Goal: Task Accomplishment & Management: Manage account settings

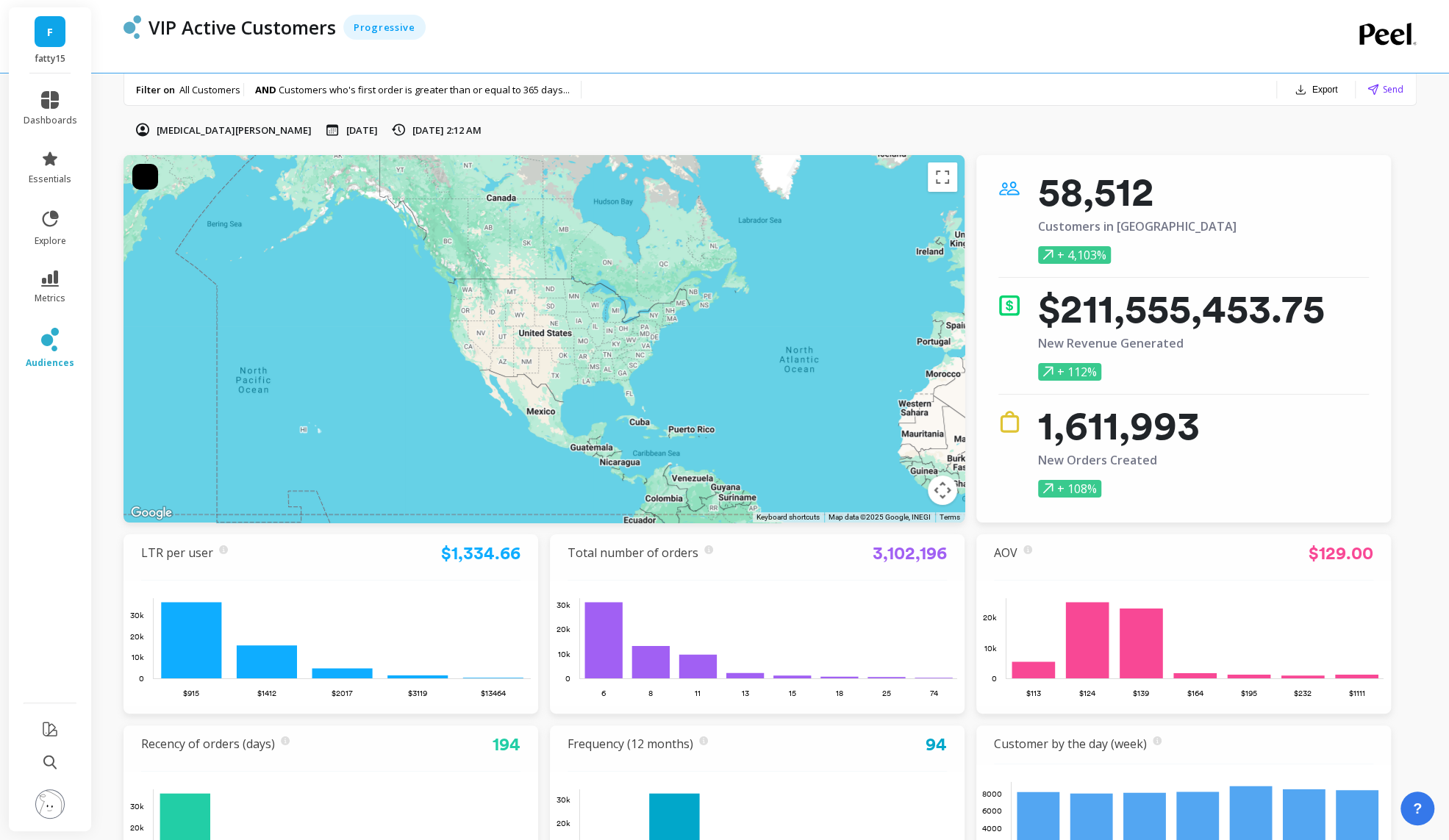
click at [52, 44] on link "F" at bounding box center [50, 31] width 31 height 31
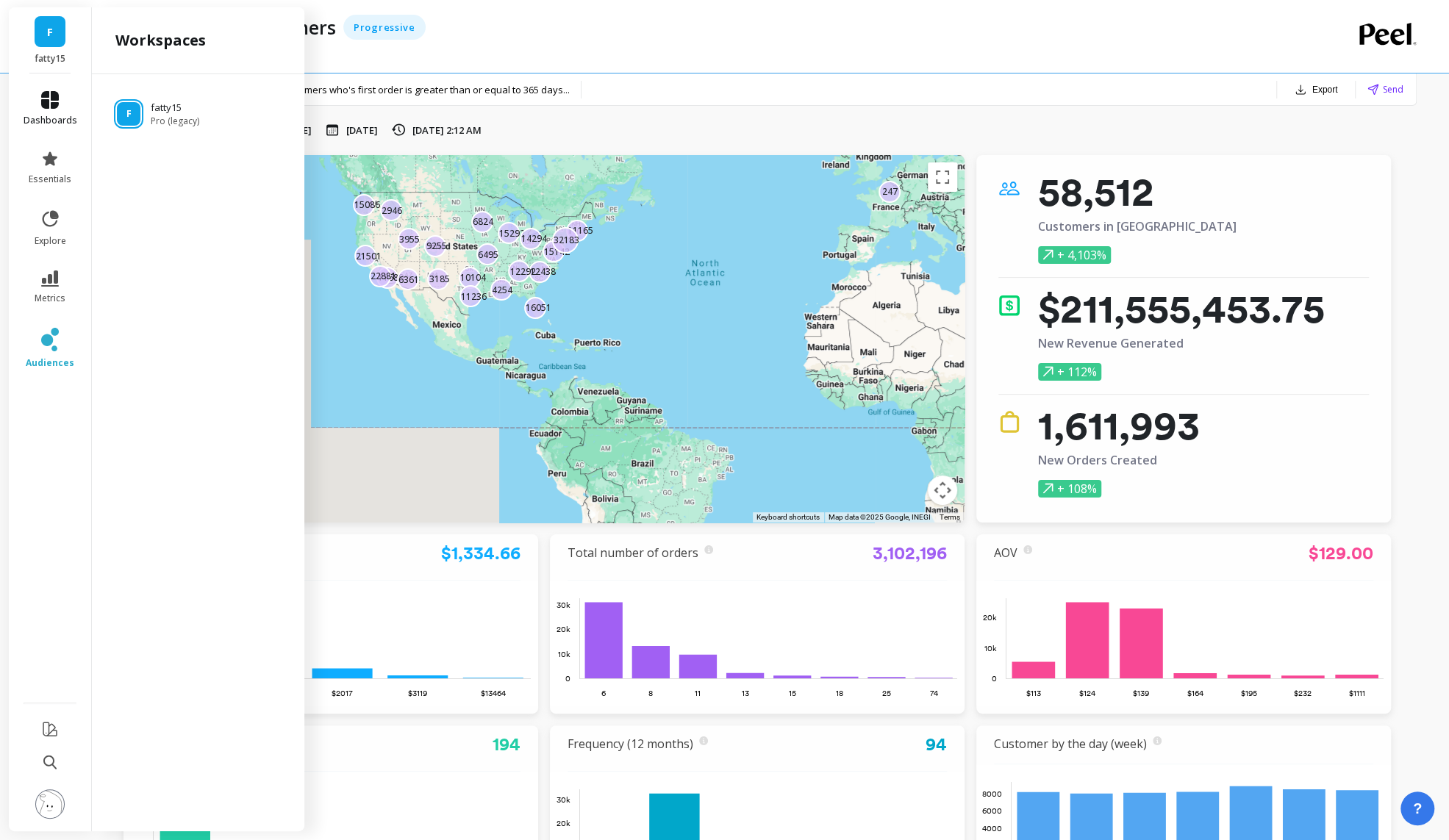
click at [51, 93] on icon at bounding box center [50, 99] width 18 height 18
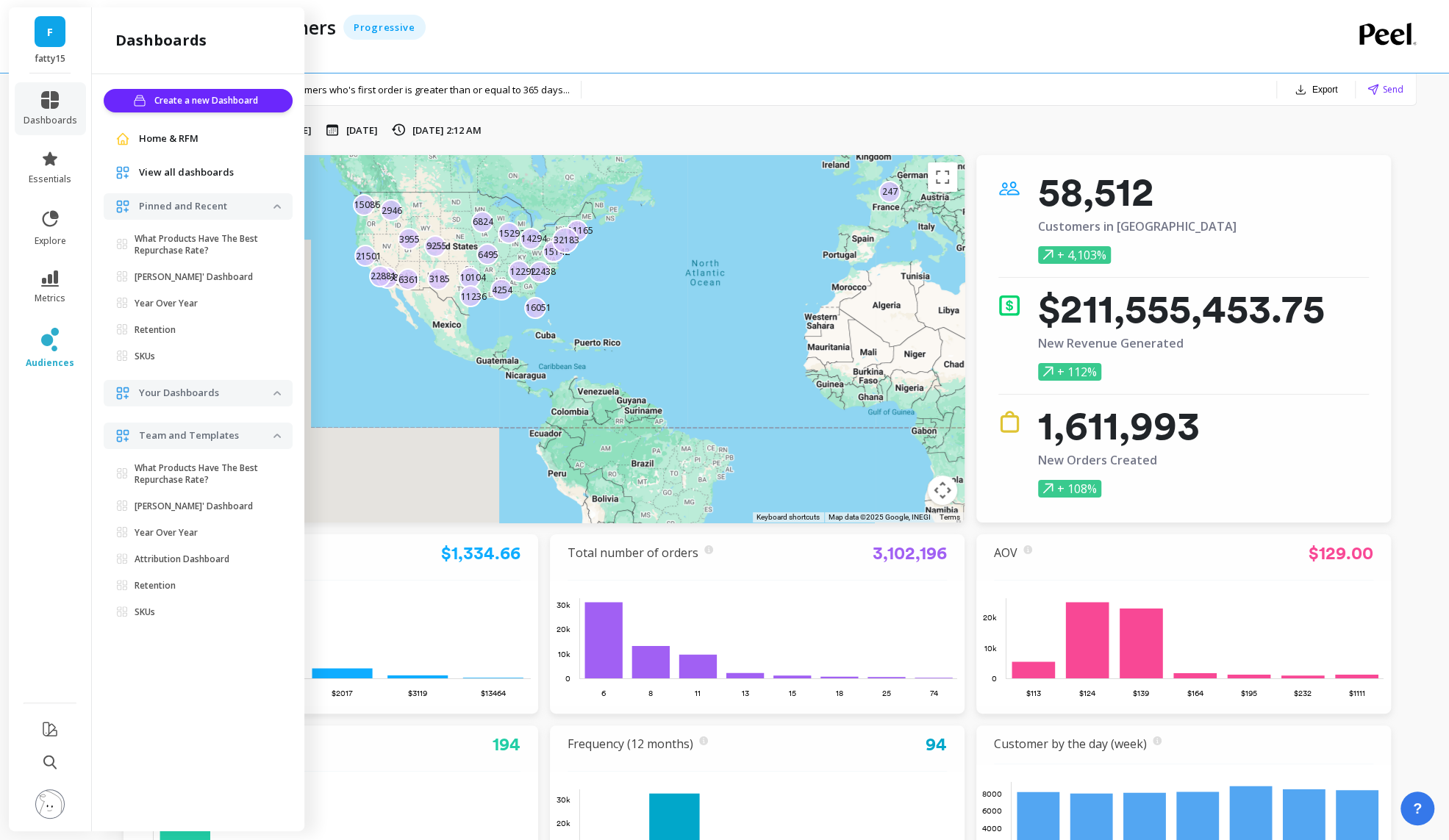
click at [162, 134] on span "Home & RFM" at bounding box center [168, 139] width 60 height 15
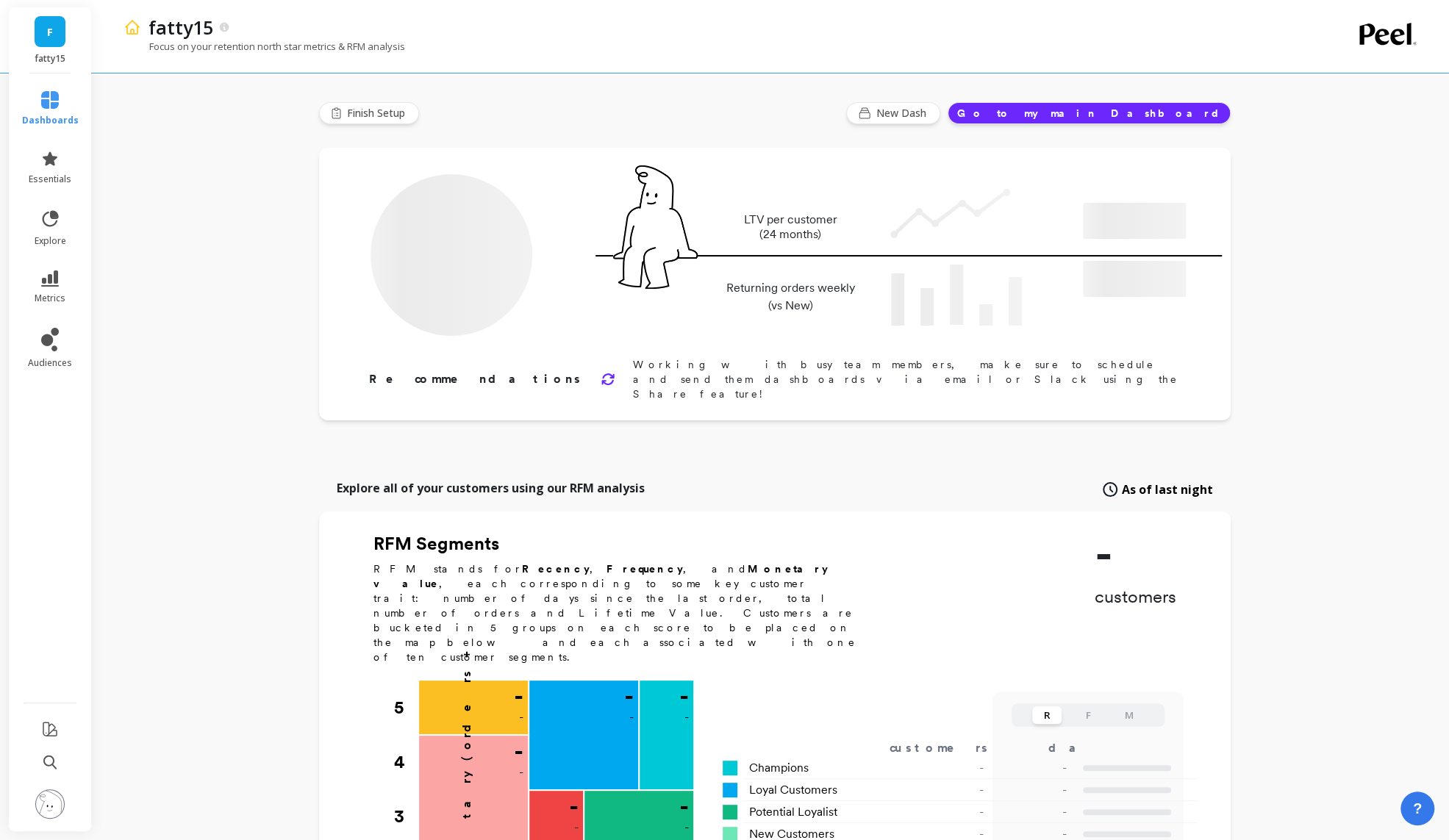
type input "Champions"
type input "24264"
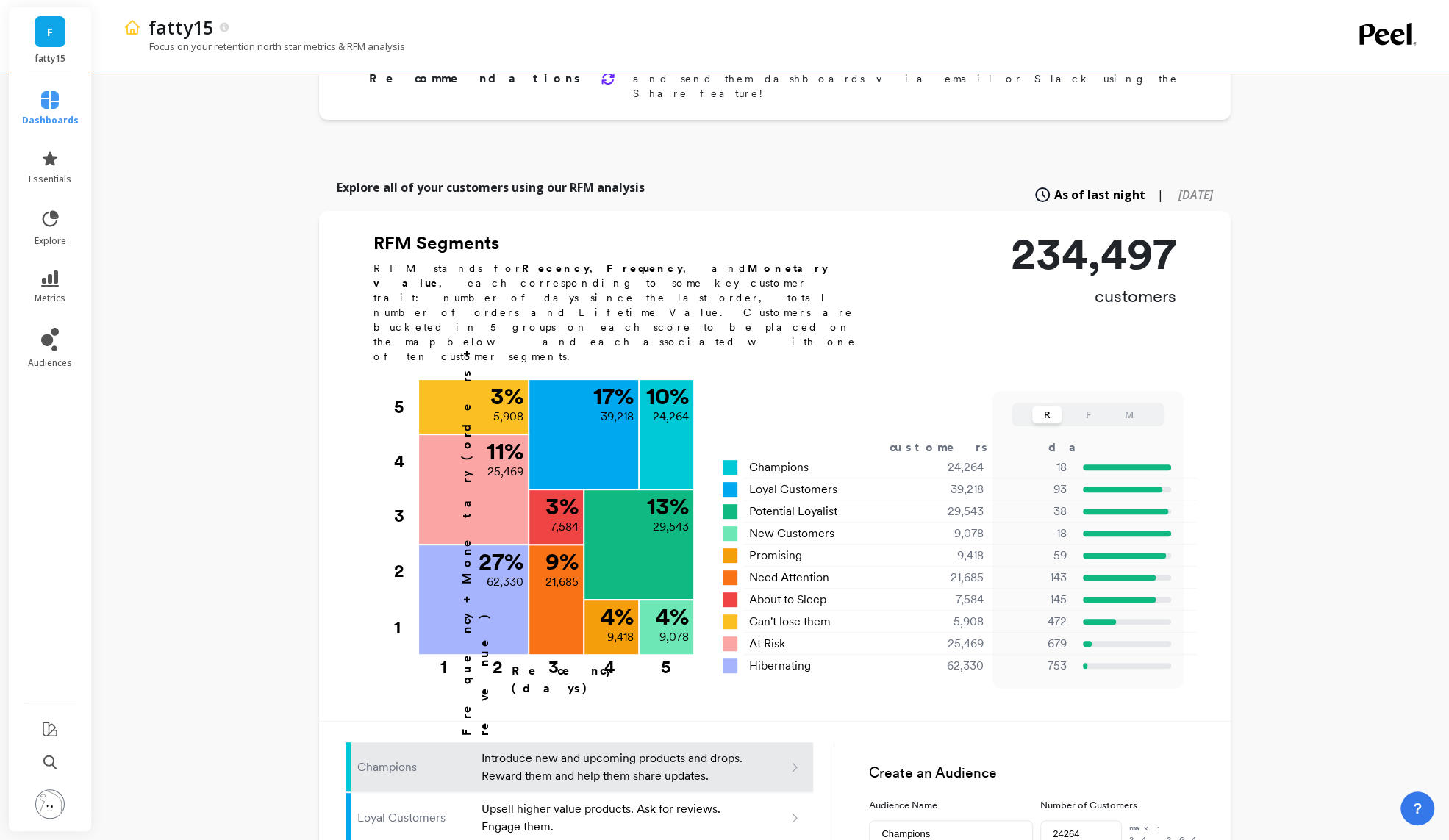
scroll to position [318, 0]
